Goal: Task Accomplishment & Management: Manage account settings

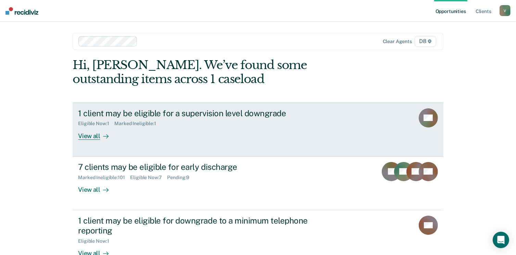
click at [91, 135] on div "View all" at bounding box center [97, 133] width 38 height 13
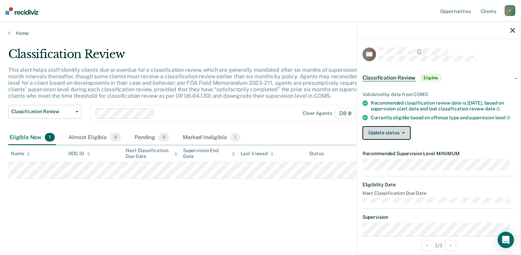
click at [391, 134] on button "Update status" at bounding box center [387, 133] width 48 height 14
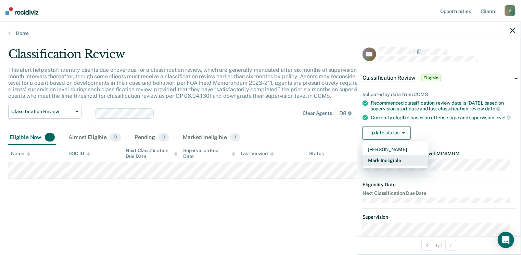
click at [387, 163] on button "Mark Ineligible" at bounding box center [396, 160] width 66 height 11
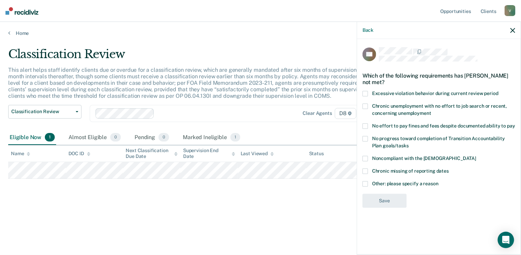
click at [366, 126] on span at bounding box center [365, 126] width 5 height 5
click at [515, 124] on input "No effort to pay fines and fees despite documented ability to pay" at bounding box center [515, 124] width 0 height 0
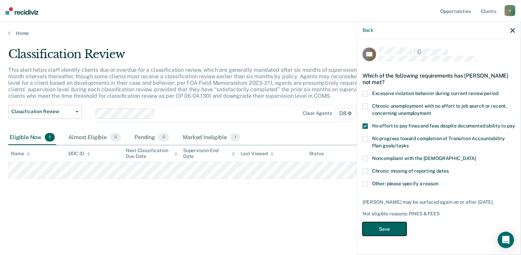
click at [379, 229] on button "Save" at bounding box center [385, 230] width 44 height 14
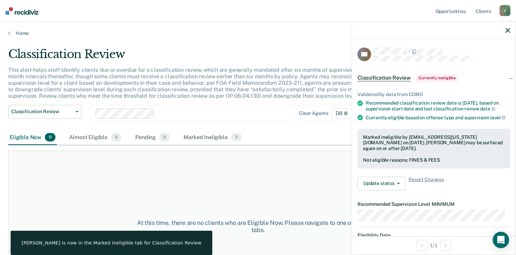
click at [235, 96] on p "This alert helps staff identify clients due or overdue for a classification rev…" at bounding box center [199, 83] width 382 height 33
click at [16, 30] on link "Home" at bounding box center [258, 33] width 500 height 6
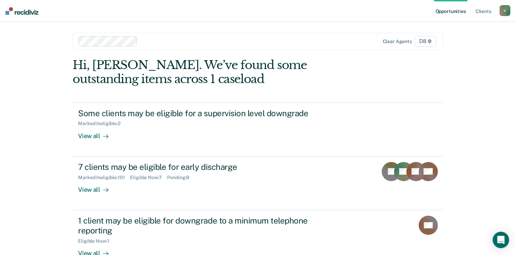
scroll to position [99, 0]
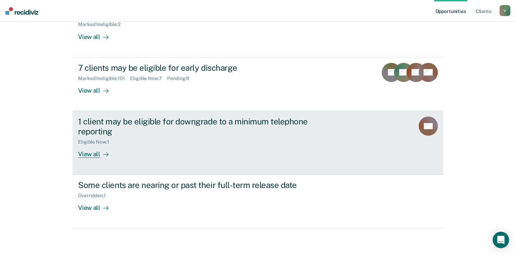
click at [93, 148] on div "View all" at bounding box center [97, 151] width 38 height 13
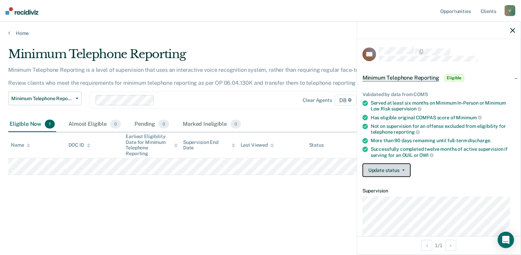
click at [385, 171] on button "Update status" at bounding box center [387, 171] width 48 height 14
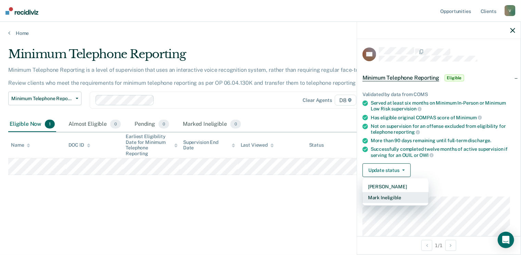
click at [407, 193] on button "Mark Ineligible" at bounding box center [396, 197] width 66 height 11
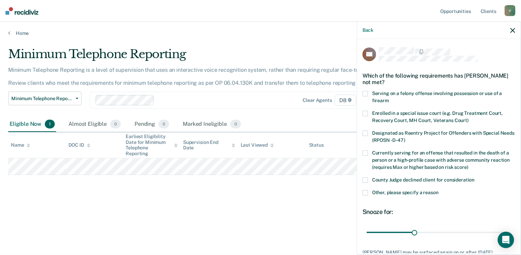
click at [366, 191] on span at bounding box center [365, 192] width 5 height 5
click at [439, 190] on input "Other, please specify a reason" at bounding box center [439, 190] width 0 height 0
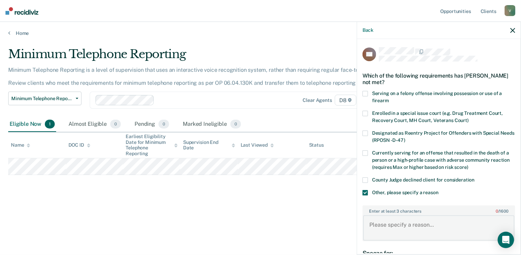
click at [429, 225] on textarea "Enter at least 3 characters 0 / 1600" at bounding box center [438, 228] width 151 height 25
type textarea "Judge won't allow TRS."
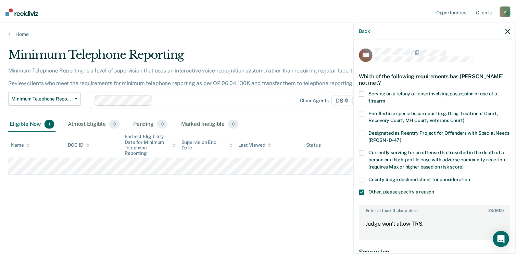
scroll to position [85, 0]
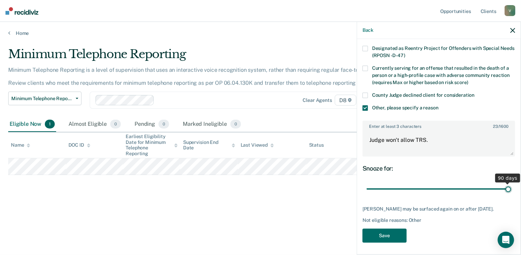
drag, startPoint x: 413, startPoint y: 187, endPoint x: 523, endPoint y: 182, distance: 110.4
type input "90"
click at [511, 184] on input "range" at bounding box center [439, 190] width 144 height 12
click at [395, 232] on button "Save" at bounding box center [385, 236] width 44 height 14
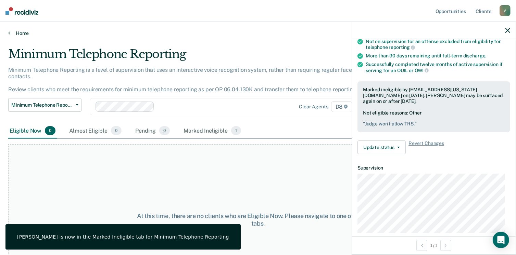
click at [15, 34] on link "Home" at bounding box center [258, 33] width 500 height 6
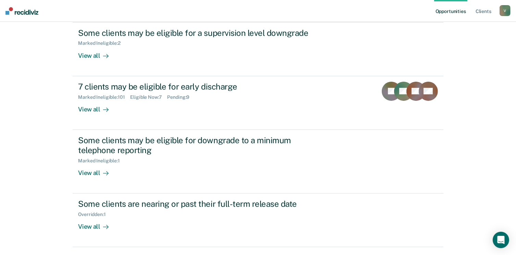
scroll to position [99, 0]
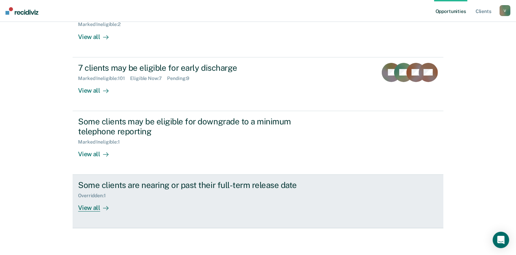
click at [88, 207] on div "View all" at bounding box center [97, 205] width 38 height 13
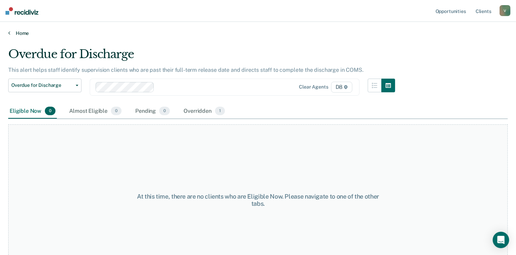
click at [20, 32] on link "Home" at bounding box center [258, 33] width 500 height 6
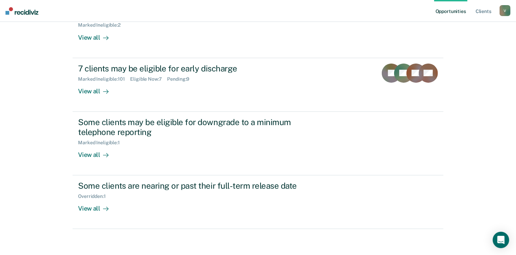
scroll to position [99, 0]
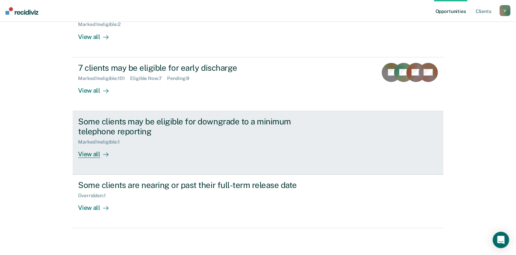
click at [86, 155] on div "View all" at bounding box center [97, 151] width 38 height 13
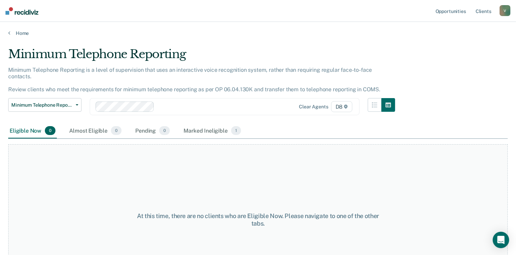
click at [22, 37] on main "Minimum Telephone Reporting Minimum Telephone Reporting is a level of supervisi…" at bounding box center [258, 144] width 516 height 217
click at [21, 32] on link "Home" at bounding box center [258, 33] width 500 height 6
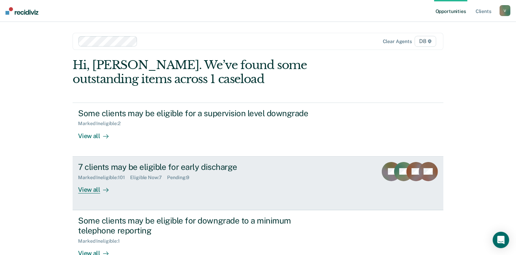
click at [88, 187] on div "View all" at bounding box center [97, 186] width 38 height 13
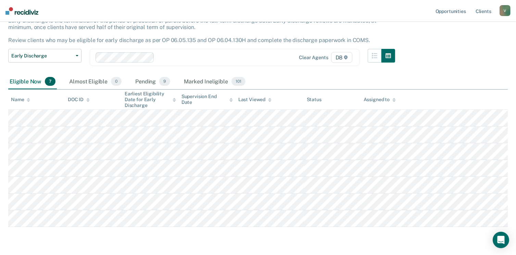
scroll to position [70, 0]
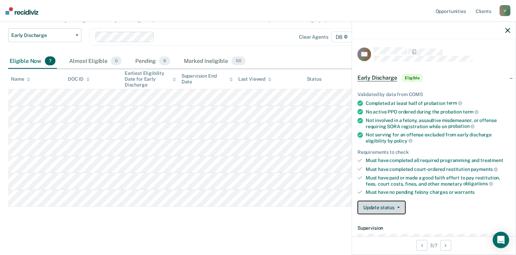
click at [388, 206] on button "Update status" at bounding box center [381, 208] width 48 height 14
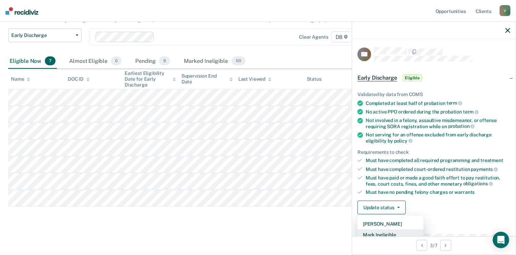
scroll to position [1, 0]
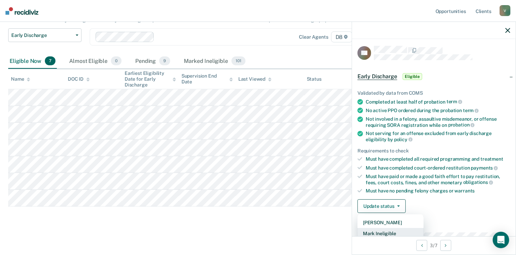
click at [378, 229] on button "Mark Ineligible" at bounding box center [390, 233] width 66 height 11
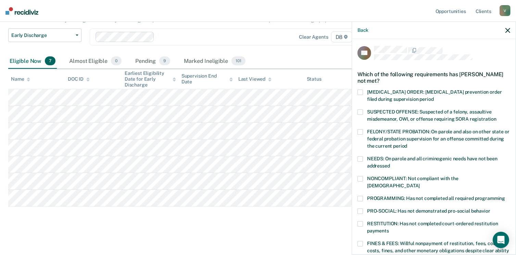
click at [363, 222] on span at bounding box center [359, 224] width 5 height 5
click at [389, 229] on input "RESTITUTION: Has not completed court-ordered restitution payments" at bounding box center [389, 229] width 0 height 0
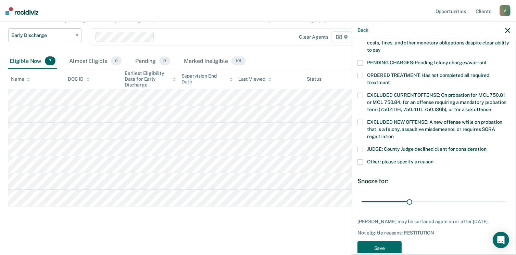
scroll to position [210, 0]
drag, startPoint x: 406, startPoint y: 193, endPoint x: 523, endPoint y: 191, distance: 117.5
type input "90"
click at [506, 196] on input "range" at bounding box center [434, 202] width 144 height 12
click at [378, 241] on button "Save" at bounding box center [379, 248] width 44 height 14
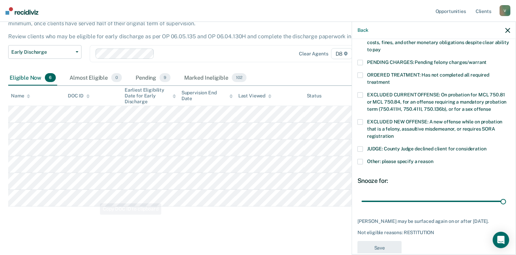
scroll to position [184, 0]
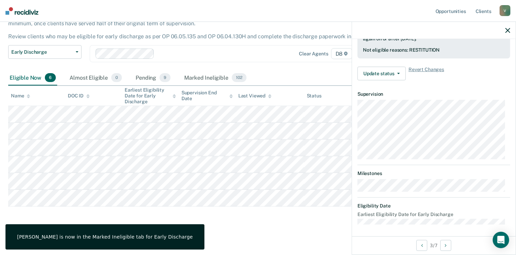
click at [78, 227] on div "[PERSON_NAME] is now in the Marked Ineligible tab for Early Discharge" at bounding box center [104, 237] width 199 height 25
click at [65, 214] on div "Early Discharge Early Discharge is the termination of the period of probation o…" at bounding box center [258, 110] width 500 height 232
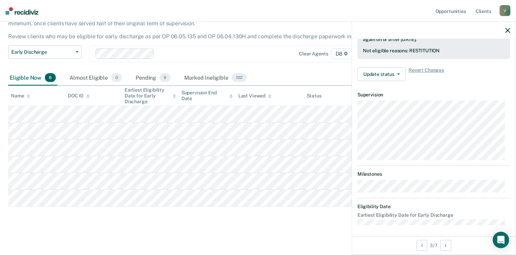
scroll to position [126, 0]
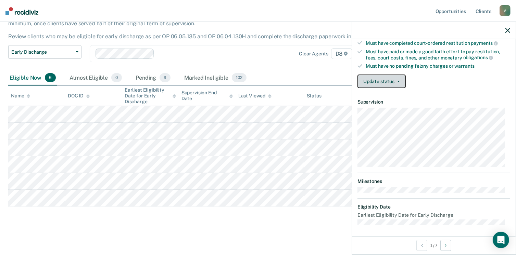
click at [387, 75] on button "Update status" at bounding box center [381, 82] width 48 height 14
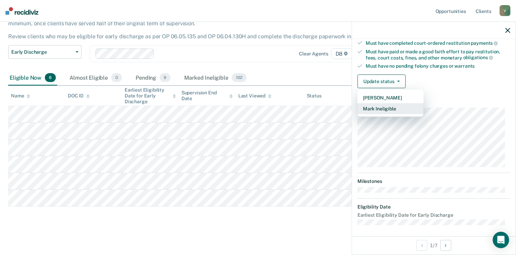
click at [387, 106] on button "Mark Ineligible" at bounding box center [390, 108] width 66 height 11
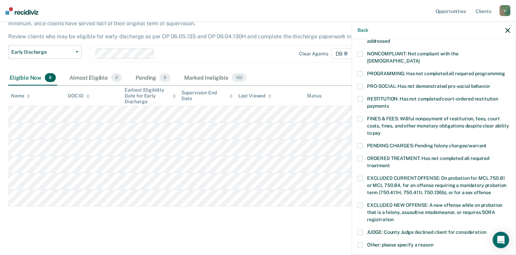
click at [364, 97] on label "RESTITUTION: Has not completed court-ordered restitution payments" at bounding box center [433, 104] width 153 height 14
click at [389, 104] on input "RESTITUTION: Has not completed court-ordered restitution payments" at bounding box center [389, 104] width 0 height 0
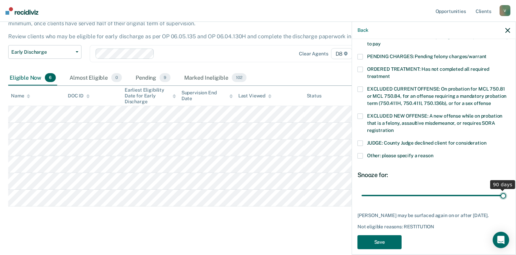
drag, startPoint x: 408, startPoint y: 186, endPoint x: 523, endPoint y: 187, distance: 115.0
type input "90"
click at [506, 190] on input "range" at bounding box center [434, 196] width 144 height 12
click at [389, 238] on button "Save" at bounding box center [379, 243] width 44 height 14
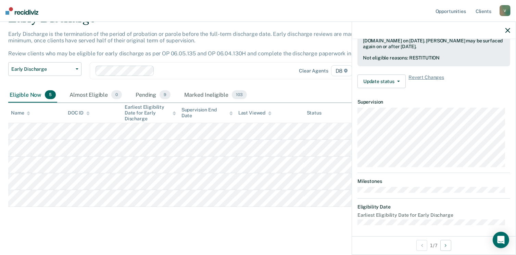
scroll to position [126, 0]
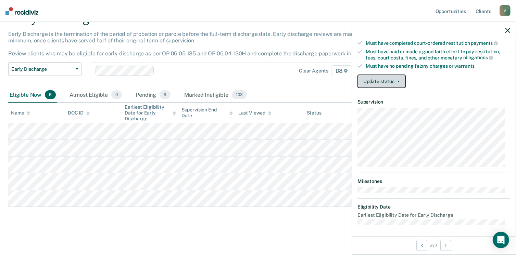
click at [395, 78] on button "Update status" at bounding box center [381, 82] width 48 height 14
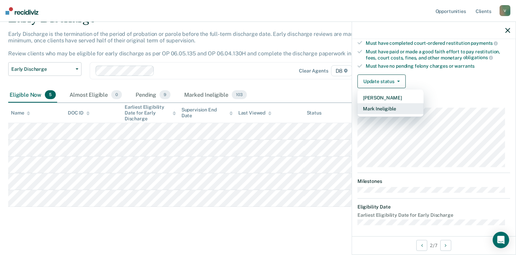
click at [390, 108] on button "Mark Ineligible" at bounding box center [390, 108] width 66 height 11
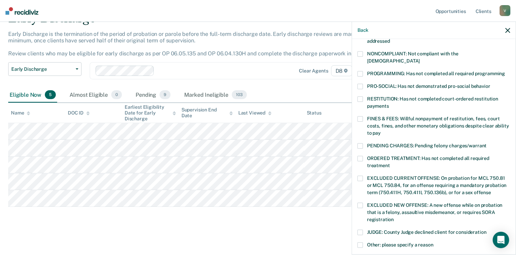
click at [361, 97] on span at bounding box center [359, 99] width 5 height 5
click at [389, 104] on input "RESTITUTION: Has not completed court-ordered restitution payments" at bounding box center [389, 104] width 0 height 0
click at [362, 116] on span at bounding box center [359, 118] width 5 height 5
click at [381, 131] on input "FINES & FEES: Willful nonpayment of restitution, fees, court costs, fines, and …" at bounding box center [381, 131] width 0 height 0
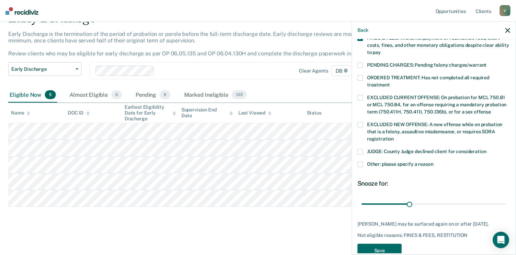
scroll to position [222, 0]
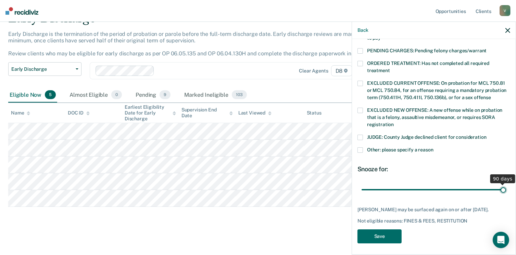
drag, startPoint x: 407, startPoint y: 180, endPoint x: 523, endPoint y: 183, distance: 116.1
type input "90"
click at [506, 184] on input "range" at bounding box center [434, 190] width 144 height 12
click at [387, 233] on button "Save" at bounding box center [379, 237] width 44 height 14
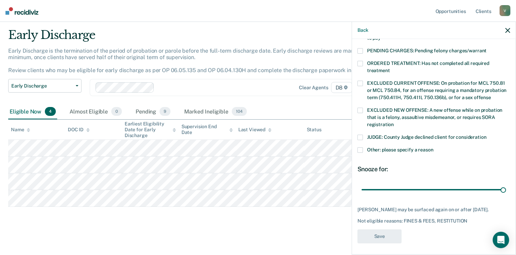
scroll to position [177, 0]
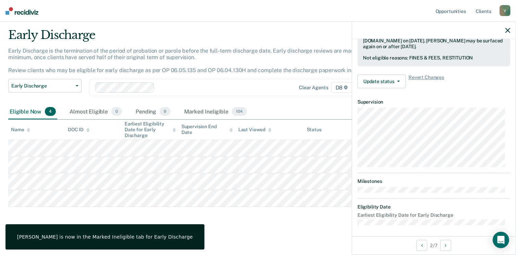
click at [226, 226] on main "Early Discharge Early Discharge is the termination of the period of probation o…" at bounding box center [258, 135] width 516 height 237
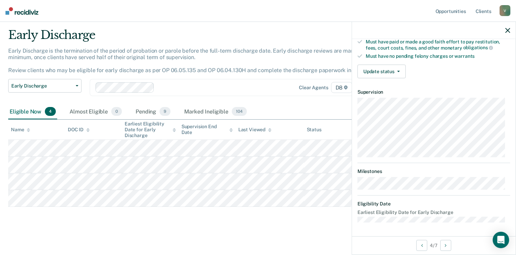
scroll to position [126, 0]
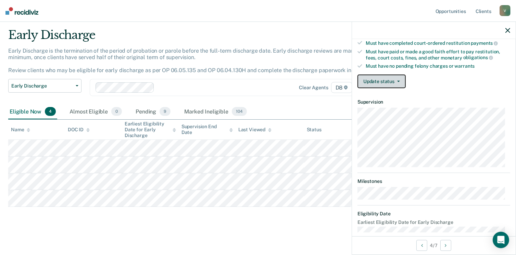
click at [394, 81] on span "button" at bounding box center [396, 81] width 5 height 1
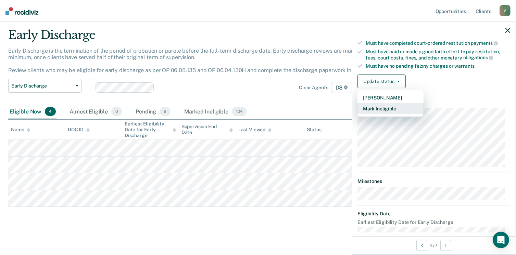
click at [381, 104] on button "Mark Ineligible" at bounding box center [390, 108] width 66 height 11
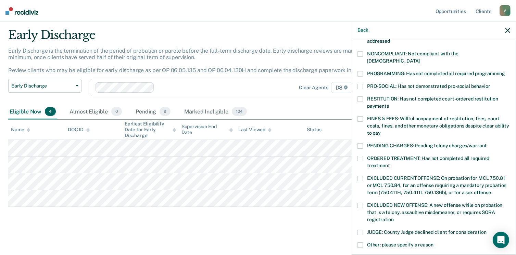
click at [363, 116] on label "FINES & FEES: Willful nonpayment of restitution, fees, court costs, fines, and …" at bounding box center [433, 127] width 153 height 22
click at [381, 131] on input "FINES & FEES: Willful nonpayment of restitution, fees, court costs, fines, and …" at bounding box center [381, 131] width 0 height 0
click at [362, 85] on div "PRO-SOCIAL: Has not demonstrated pro-social behavior" at bounding box center [433, 90] width 153 height 13
click at [359, 97] on span at bounding box center [359, 99] width 5 height 5
click at [389, 104] on input "RESTITUTION: Has not completed court-ordered restitution payments" at bounding box center [389, 104] width 0 height 0
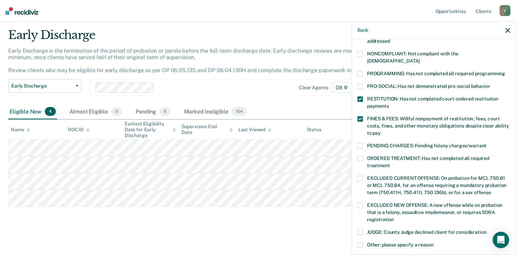
scroll to position [216, 0]
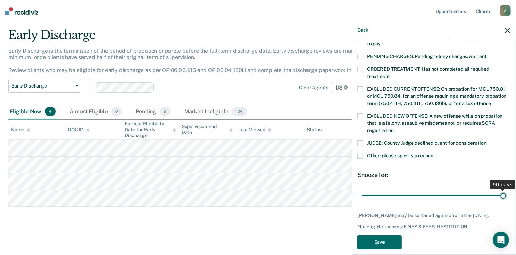
drag, startPoint x: 409, startPoint y: 187, endPoint x: 523, endPoint y: 180, distance: 114.6
type input "90"
click at [506, 190] on input "range" at bounding box center [434, 196] width 144 height 12
click at [391, 236] on button "Save" at bounding box center [379, 243] width 44 height 14
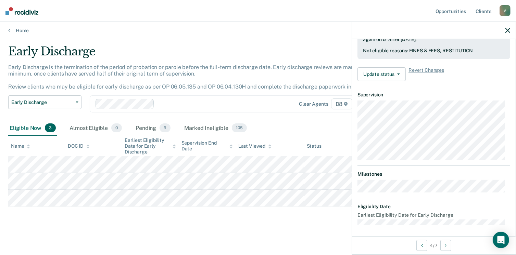
scroll to position [126, 0]
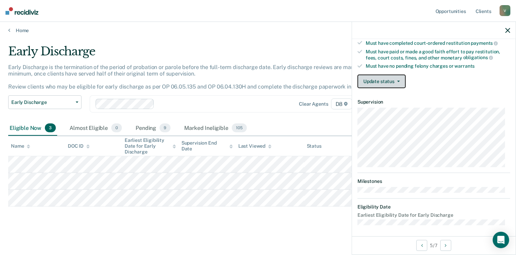
click at [379, 79] on button "Update status" at bounding box center [381, 82] width 48 height 14
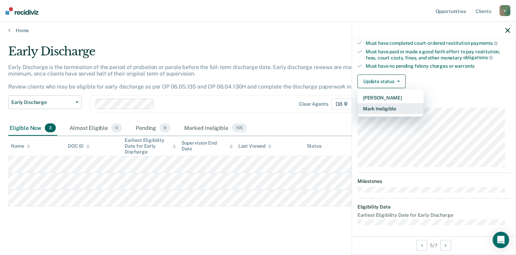
click at [382, 109] on button "Mark Ineligible" at bounding box center [390, 108] width 66 height 11
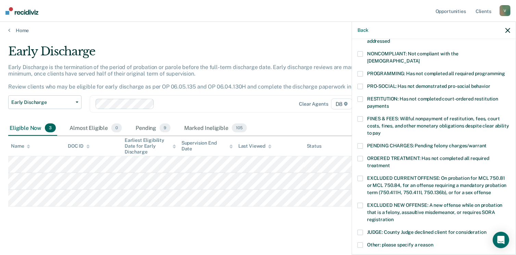
click at [362, 243] on span at bounding box center [359, 245] width 5 height 5
click at [433, 243] on input "Other: please specify a reason" at bounding box center [433, 243] width 0 height 0
click at [358, 230] on span at bounding box center [359, 232] width 5 height 5
click at [487, 230] on input "JUDGE: County Judge declined client for consideration" at bounding box center [487, 230] width 0 height 0
click at [360, 243] on span at bounding box center [359, 245] width 5 height 5
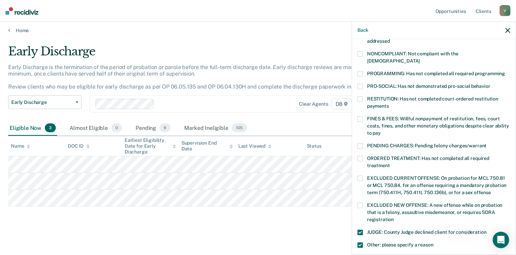
click at [433, 243] on input "Other: please specify a reason" at bounding box center [433, 243] width 0 height 0
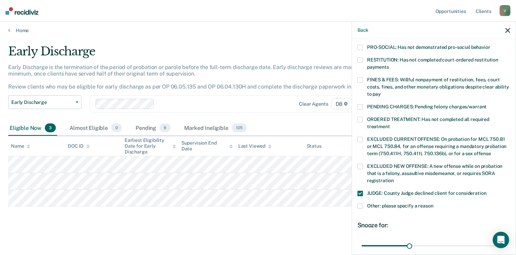
scroll to position [222, 0]
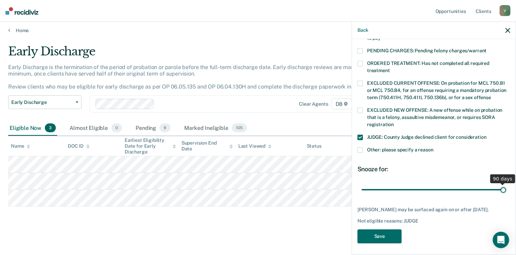
drag, startPoint x: 407, startPoint y: 181, endPoint x: 523, endPoint y: 178, distance: 116.1
type input "90"
click at [506, 184] on input "range" at bounding box center [434, 190] width 144 height 12
click at [371, 235] on button "Save" at bounding box center [379, 237] width 44 height 14
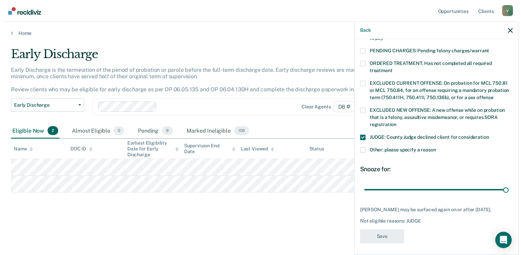
scroll to position [0, 0]
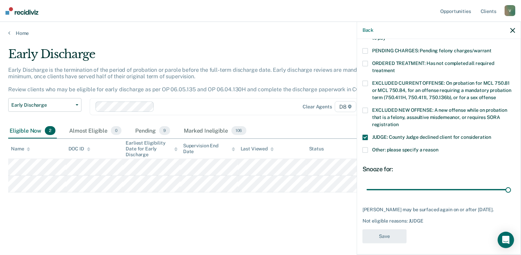
click at [184, 213] on div "Early Discharge Early Discharge is the termination of the period of probation o…" at bounding box center [260, 136] width 505 height 179
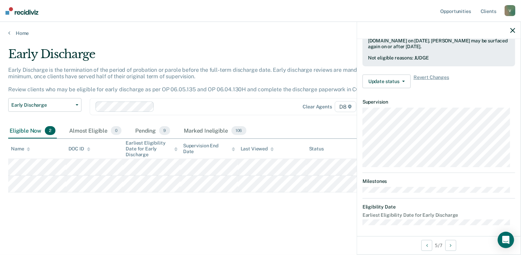
scroll to position [126, 0]
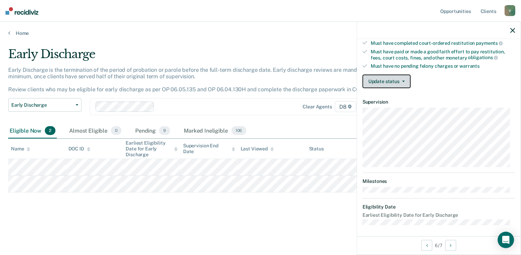
click at [400, 77] on button "Update status" at bounding box center [387, 82] width 48 height 14
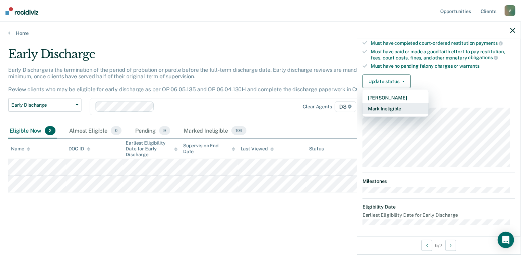
click at [392, 104] on button "Mark Ineligible" at bounding box center [396, 108] width 66 height 11
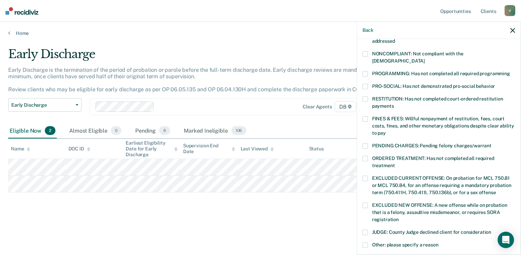
click at [365, 97] on span at bounding box center [365, 99] width 5 height 5
click at [394, 104] on input "RESTITUTION: Has not completed court-ordered restitution payments" at bounding box center [394, 104] width 0 height 0
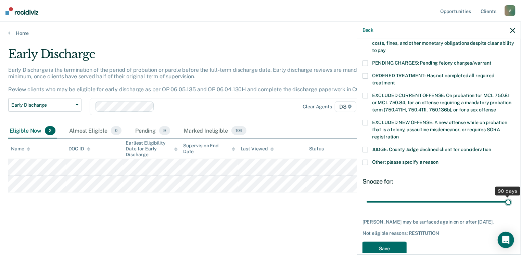
drag, startPoint x: 415, startPoint y: 189, endPoint x: 523, endPoint y: 176, distance: 109.3
type input "90"
click at [511, 197] on input "range" at bounding box center [439, 203] width 144 height 12
click at [380, 242] on button "Save" at bounding box center [385, 249] width 44 height 14
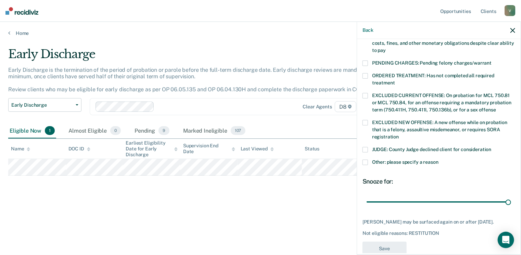
click at [224, 198] on div "Early Discharge Early Discharge is the termination of the period of probation o…" at bounding box center [260, 125] width 505 height 157
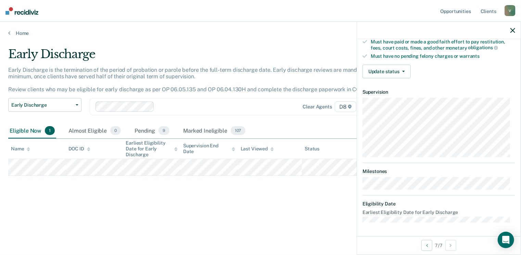
scroll to position [126, 0]
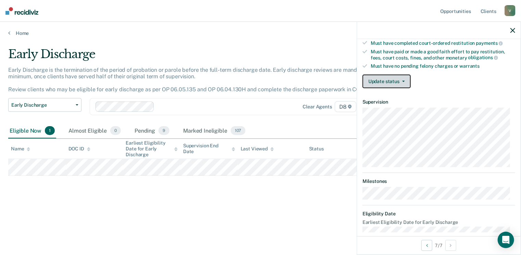
click at [400, 81] on span "button" at bounding box center [402, 81] width 5 height 1
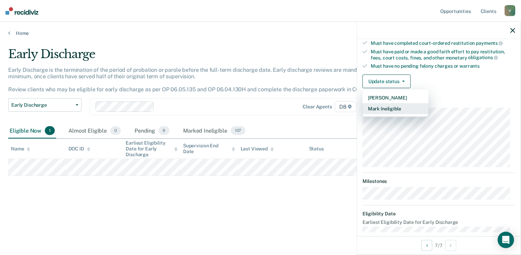
click at [385, 107] on button "Mark Ineligible" at bounding box center [396, 108] width 66 height 11
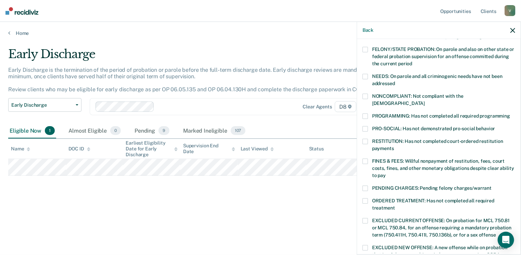
scroll to position [85, 0]
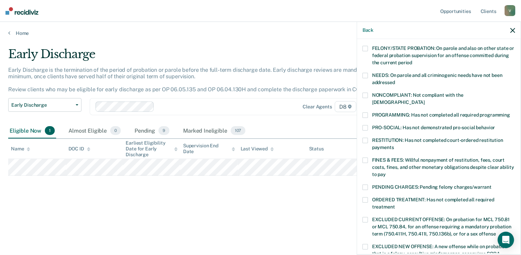
click at [365, 158] on span at bounding box center [365, 160] width 5 height 5
click at [386, 172] on input "FINES & FEES: Willful nonpayment of restitution, fees, court costs, fines, and …" at bounding box center [386, 172] width 0 height 0
click at [366, 158] on span at bounding box center [365, 160] width 5 height 5
click at [386, 172] on input "FINES & FEES: Willful nonpayment of restitution, fees, court costs, fines, and …" at bounding box center [386, 172] width 0 height 0
click at [195, 211] on div "Early Discharge Early Discharge is the termination of the period of probation o…" at bounding box center [260, 136] width 505 height 179
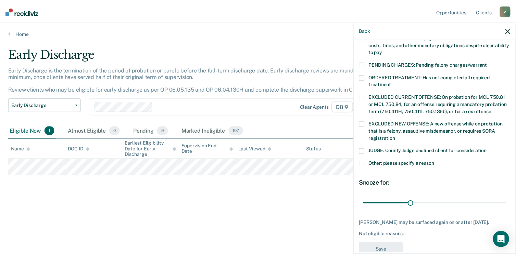
scroll to position [216, 0]
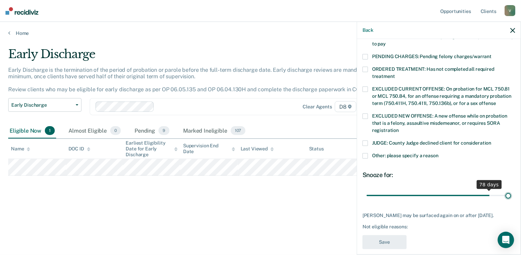
drag, startPoint x: 415, startPoint y: 188, endPoint x: 523, endPoint y: 176, distance: 108.9
type input "90"
click at [511, 190] on input "range" at bounding box center [439, 196] width 144 height 12
click at [367, 141] on span at bounding box center [365, 143] width 5 height 5
click at [492, 141] on input "JUDGE: County Judge declined client for consideration" at bounding box center [492, 141] width 0 height 0
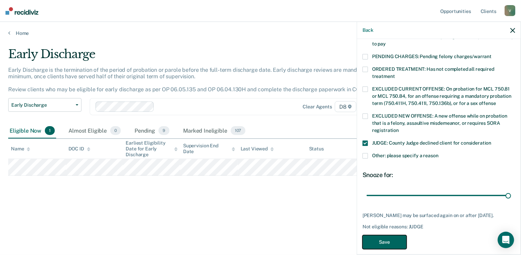
click at [380, 236] on button "Save" at bounding box center [385, 243] width 44 height 14
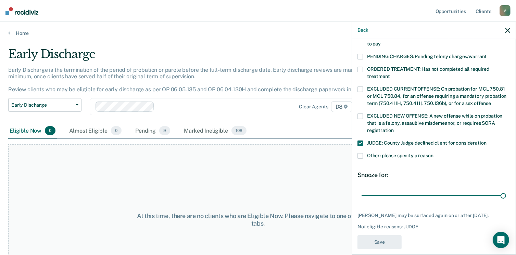
click at [193, 155] on div "At this time, there are no clients who are Eligible Now. Please navigate to one…" at bounding box center [258, 219] width 500 height 151
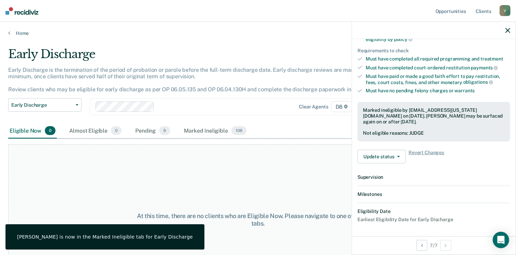
scroll to position [184, 0]
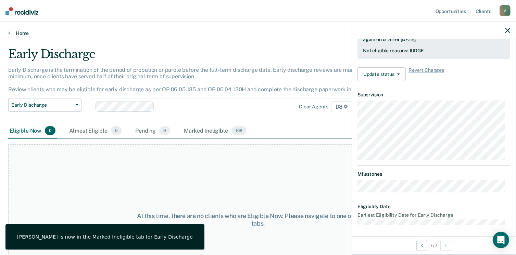
click at [20, 33] on link "Home" at bounding box center [258, 33] width 500 height 6
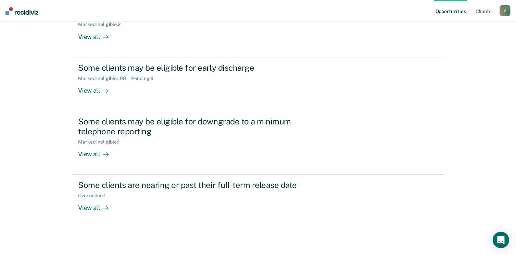
scroll to position [1, 0]
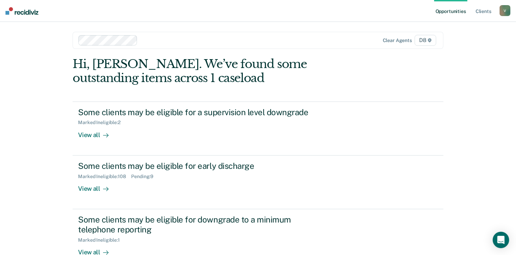
drag, startPoint x: 507, startPoint y: 111, endPoint x: 498, endPoint y: 81, distance: 30.8
click at [498, 81] on div "Opportunities Client s [EMAIL_ADDRESS][US_STATE][DOMAIN_NAME] V Profile How it …" at bounding box center [258, 176] width 516 height 355
